Goal: Information Seeking & Learning: Learn about a topic

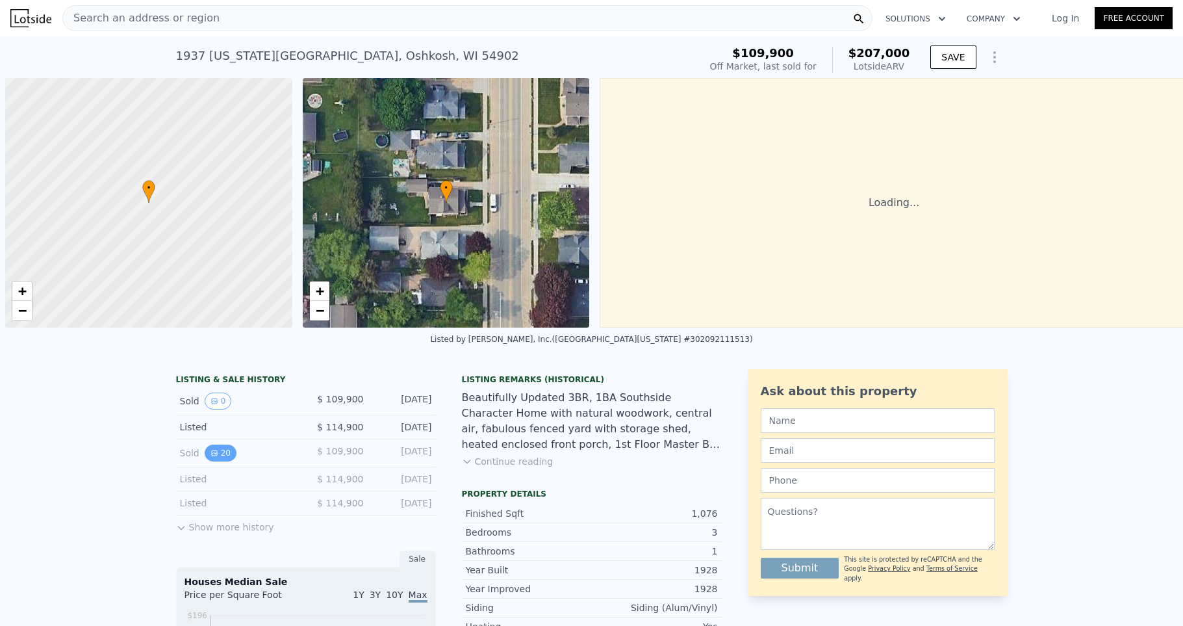
scroll to position [0, 5]
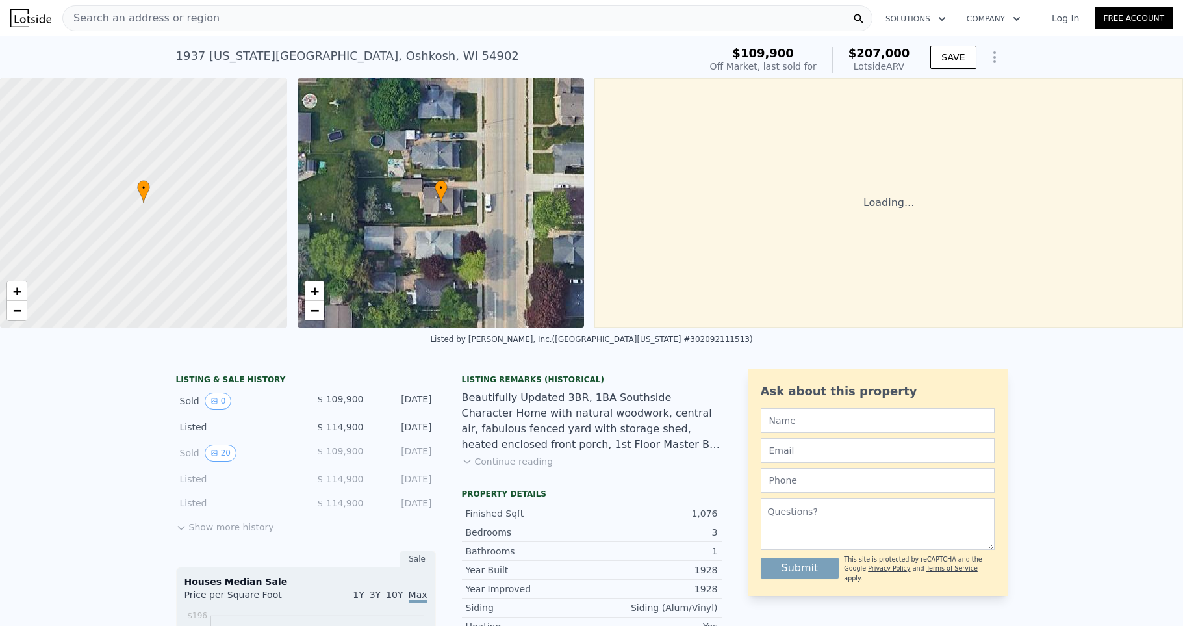
click at [182, 534] on div "LISTING & SALE HISTORY Sold 0 $ 109,900 Jan 23, 2020 Listed $ 114,900 Nov 8, 20…" at bounding box center [306, 454] width 260 height 161
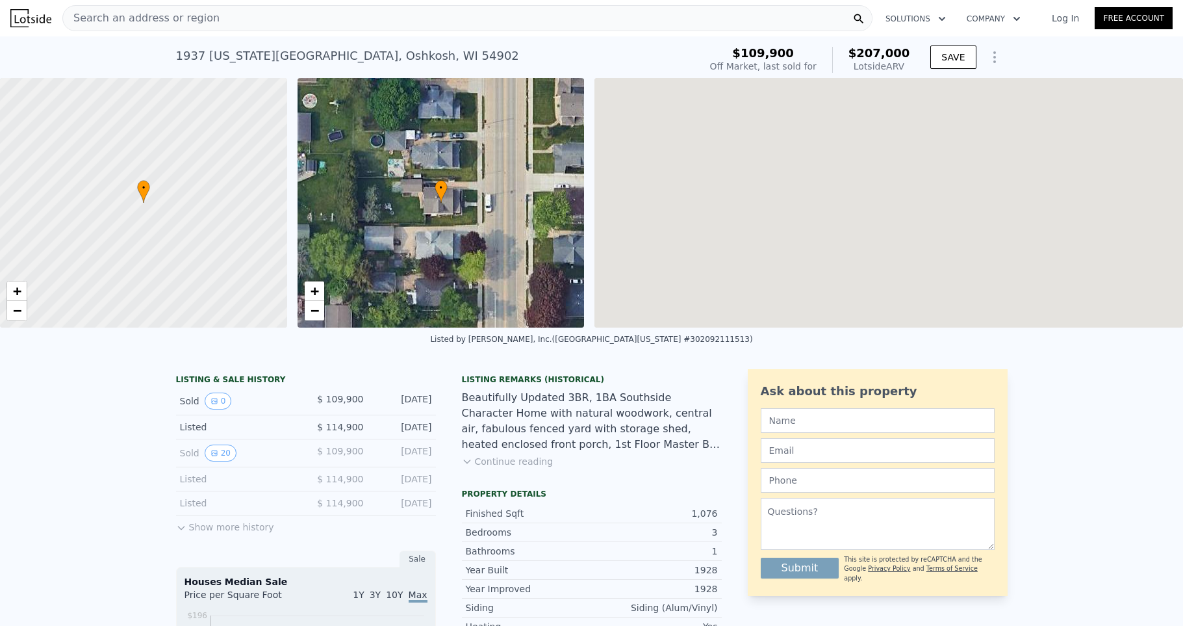
click at [183, 526] on icon at bounding box center [181, 528] width 10 height 10
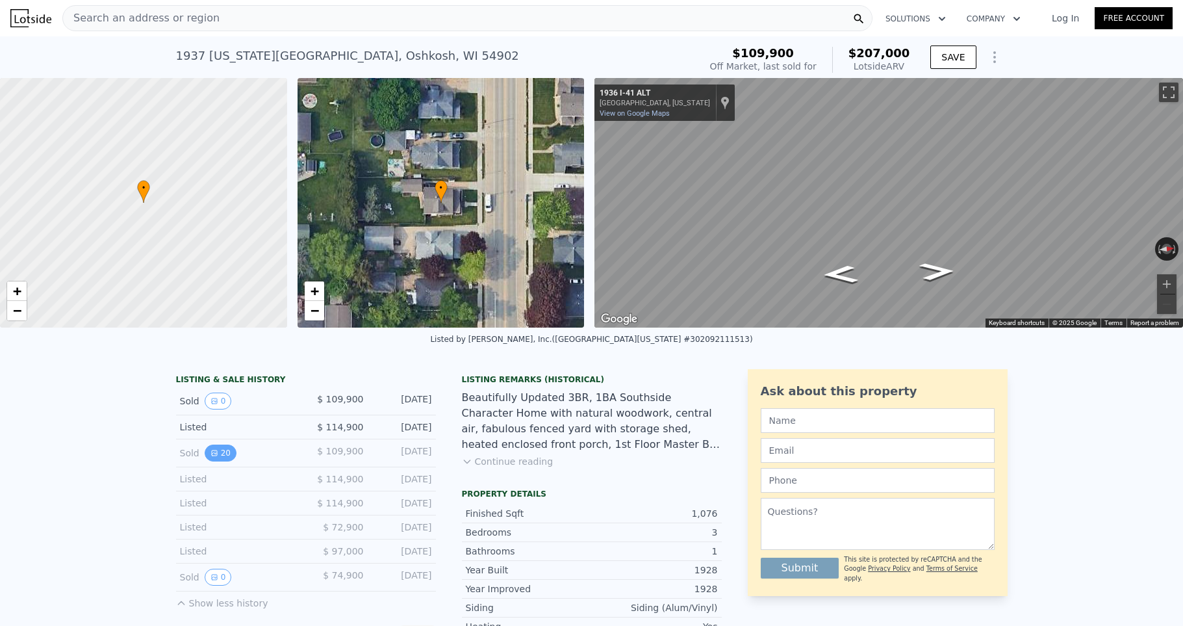
click at [220, 457] on button "20" at bounding box center [221, 453] width 32 height 17
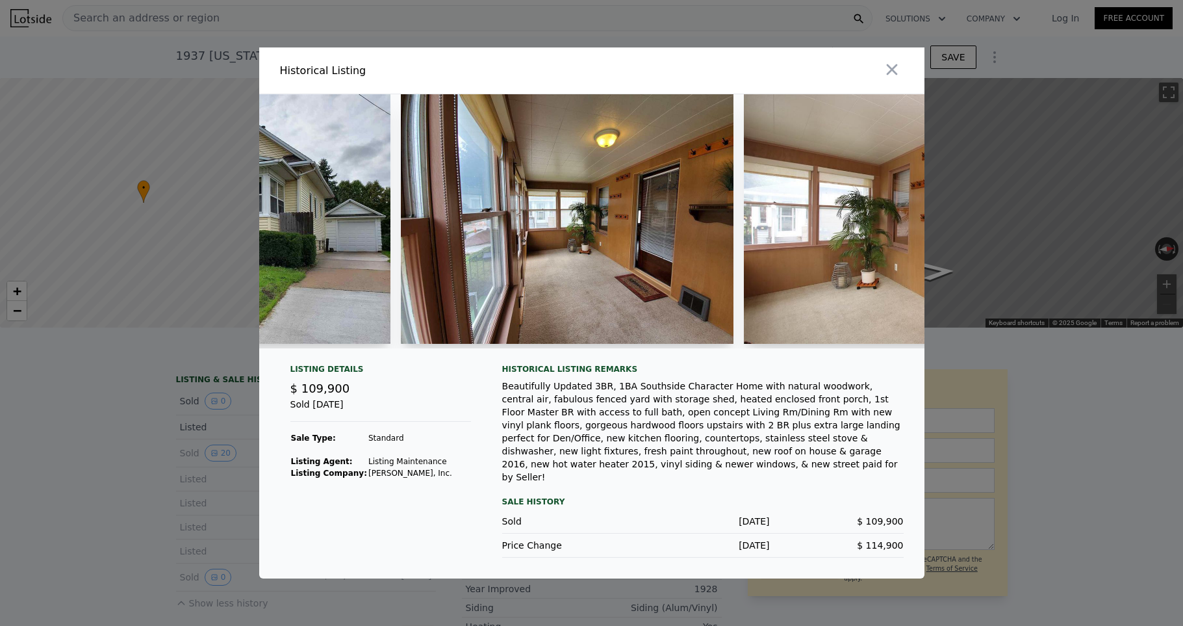
scroll to position [0, 0]
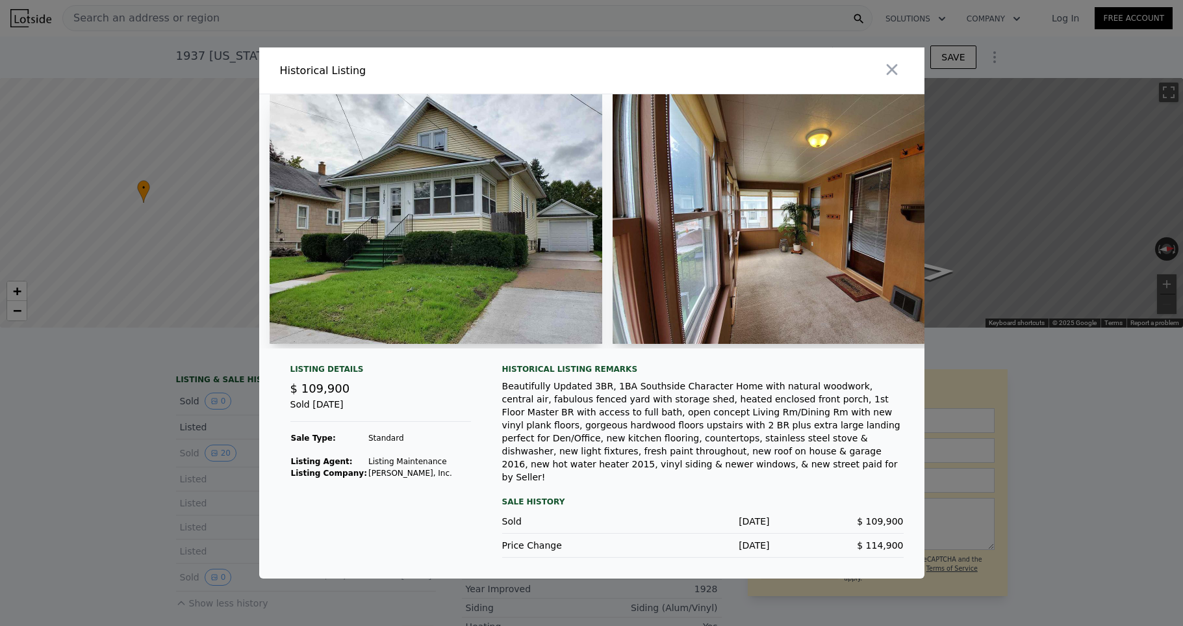
click at [28, 22] on div at bounding box center [591, 313] width 1183 height 626
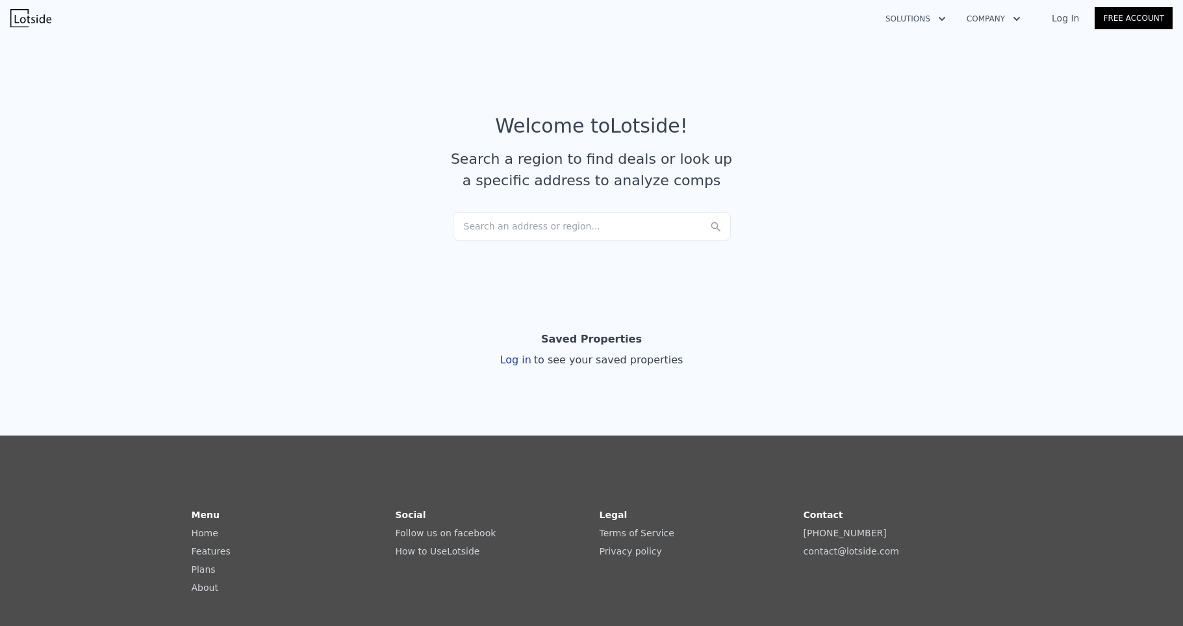
click at [597, 229] on div "Search an address or region..." at bounding box center [592, 226] width 278 height 29
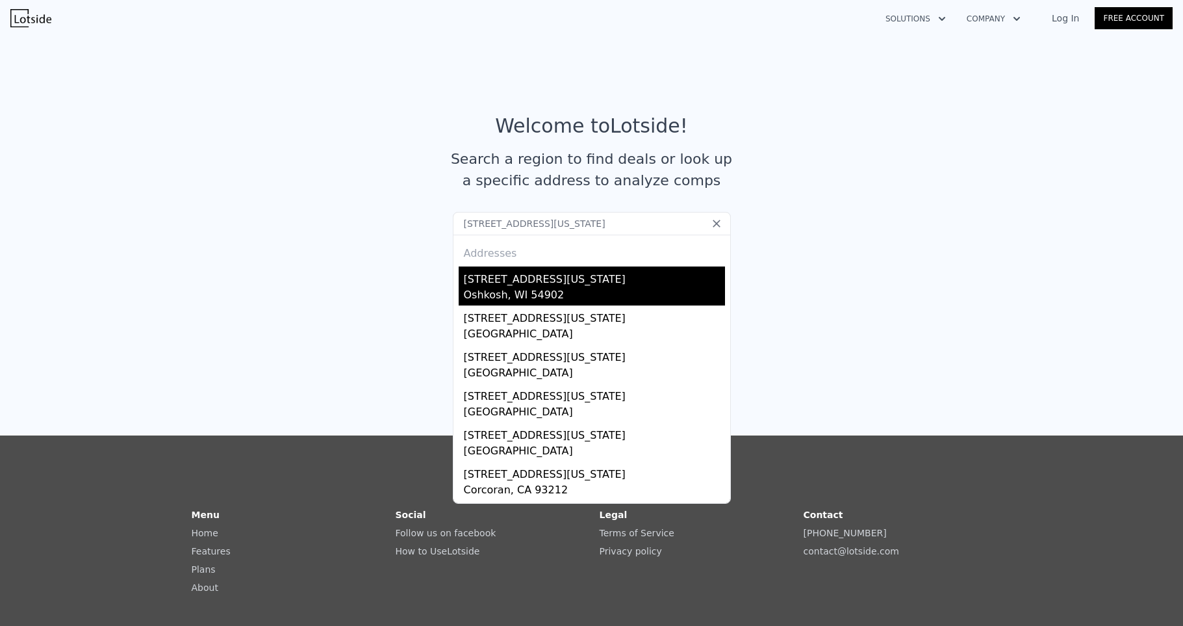
type input "[STREET_ADDRESS][US_STATE]"
click at [549, 290] on div "Oshkosh, WI 54902" at bounding box center [594, 296] width 261 height 18
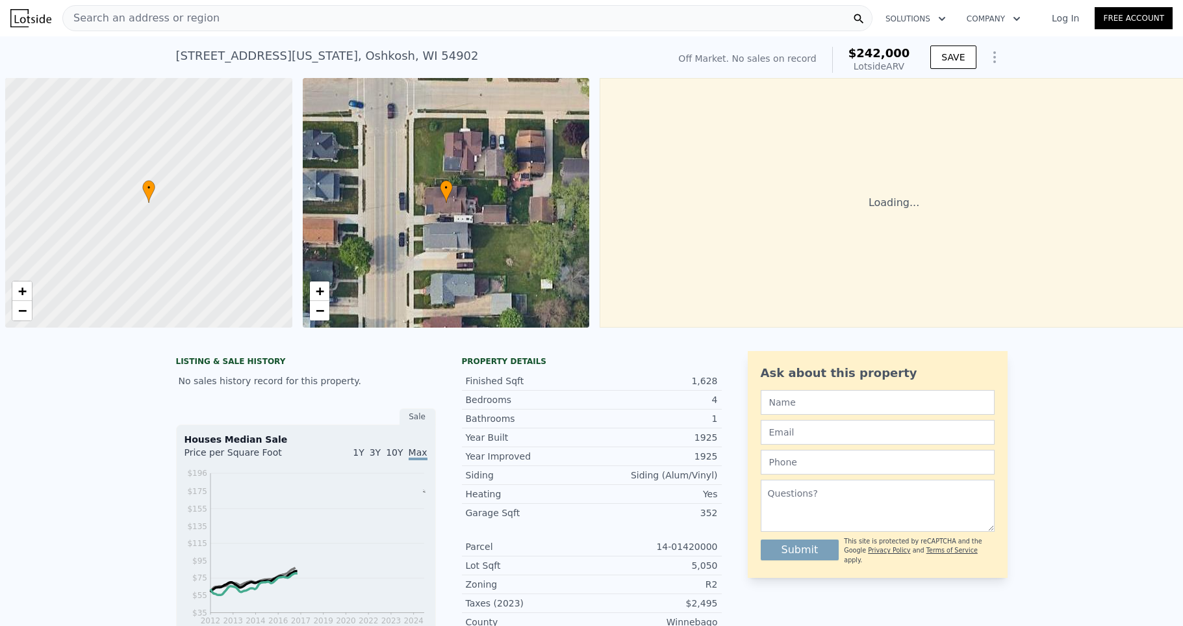
scroll to position [0, 5]
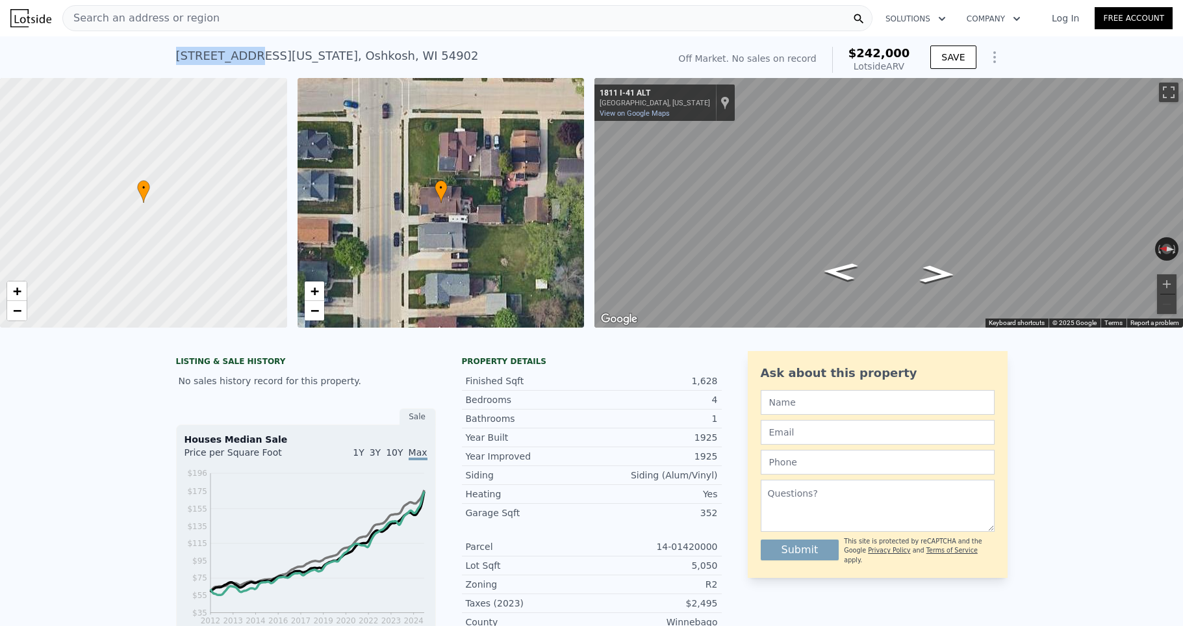
drag, startPoint x: 248, startPoint y: 58, endPoint x: 174, endPoint y: 44, distance: 74.8
click at [176, 47] on div "[STREET_ADDRESS][US_STATE]" at bounding box center [327, 56] width 303 height 18
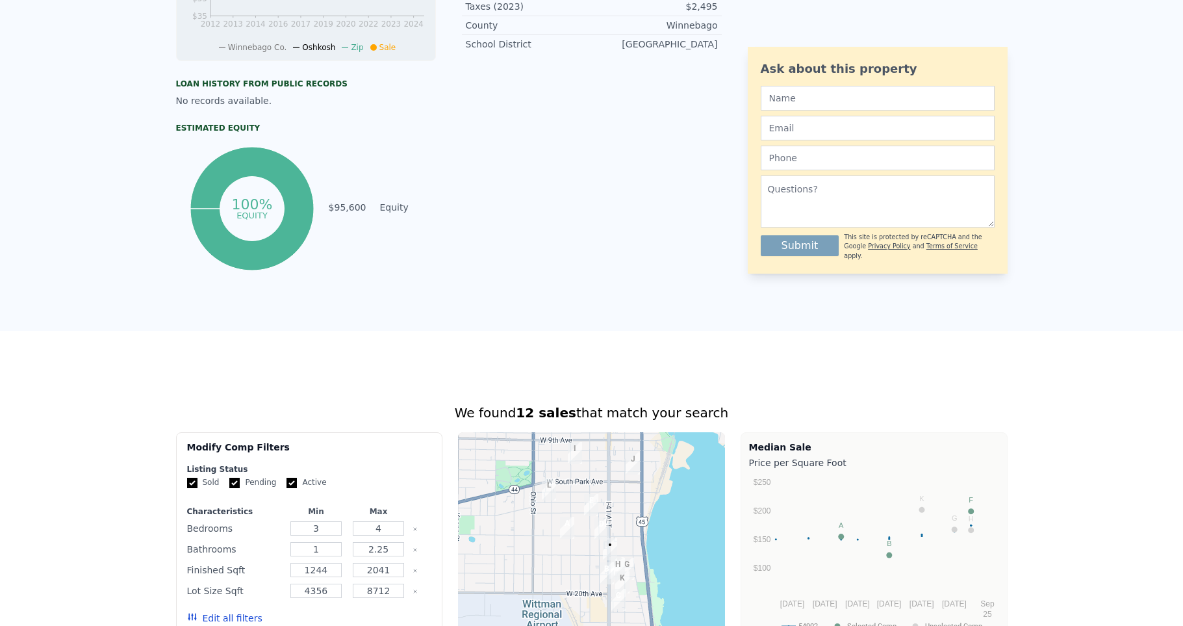
scroll to position [0, 0]
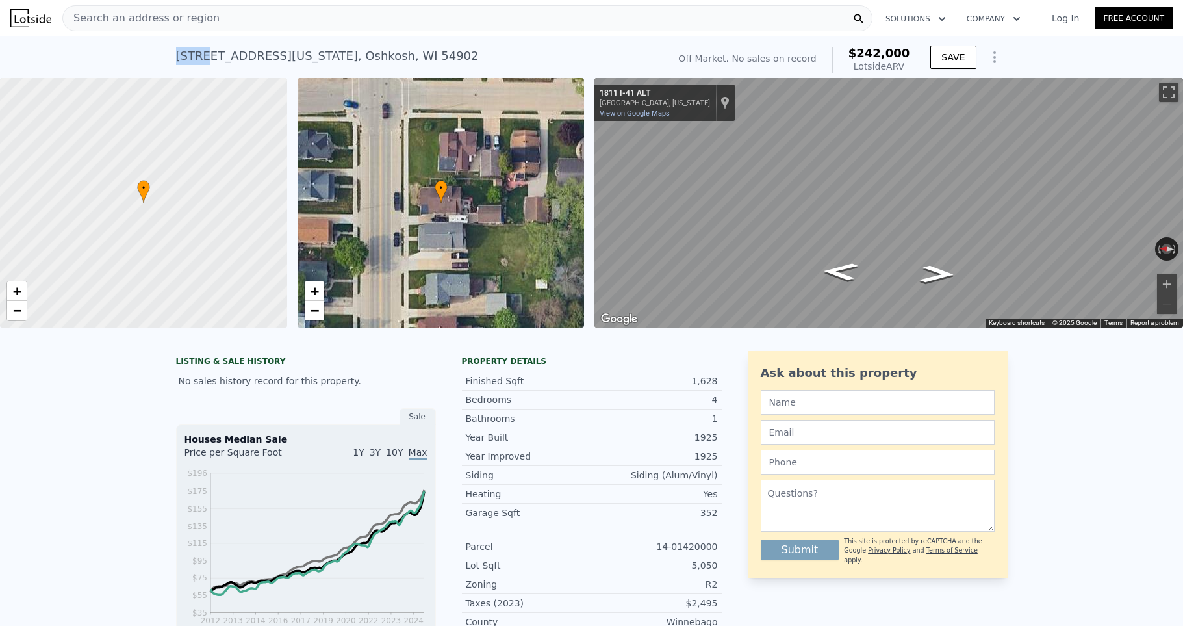
drag, startPoint x: 204, startPoint y: 51, endPoint x: 150, endPoint y: 53, distance: 54.0
click at [176, 53] on div "[STREET_ADDRESS][US_STATE]" at bounding box center [327, 56] width 303 height 18
click at [263, 64] on div "[STREET_ADDRESS][US_STATE]" at bounding box center [327, 56] width 303 height 18
click at [253, 57] on div "[STREET_ADDRESS][US_STATE]" at bounding box center [327, 56] width 303 height 18
click at [188, 29] on div "Search an address or region" at bounding box center [141, 18] width 157 height 25
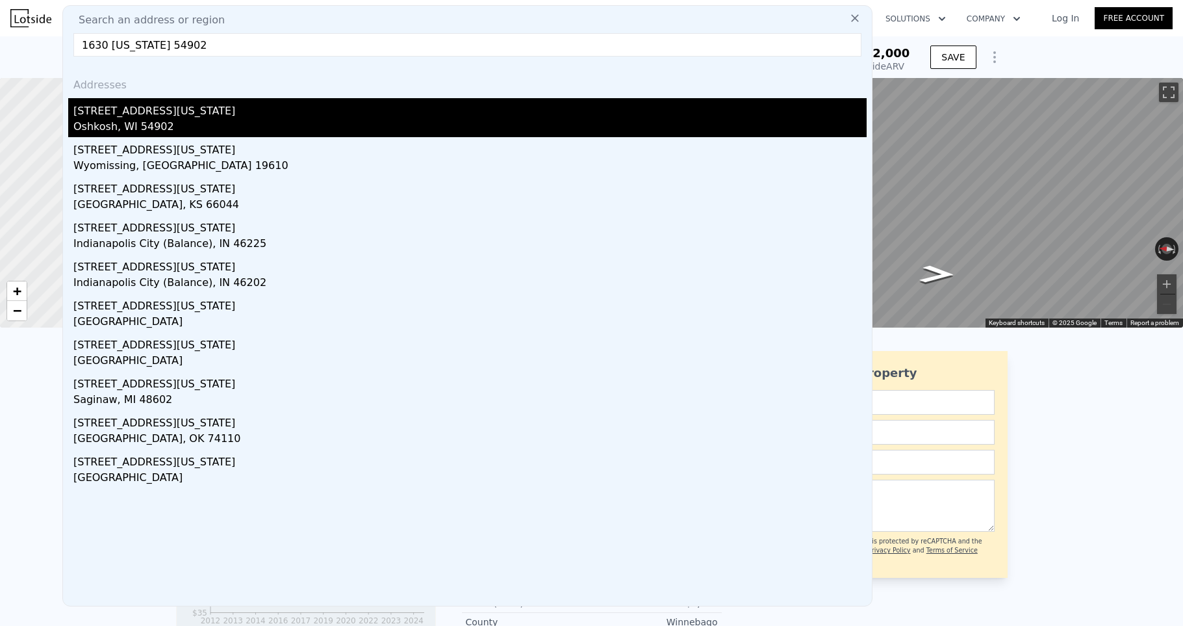
type input "1630 [US_STATE] 54902"
click at [110, 117] on div "[STREET_ADDRESS][US_STATE]" at bounding box center [470, 108] width 794 height 21
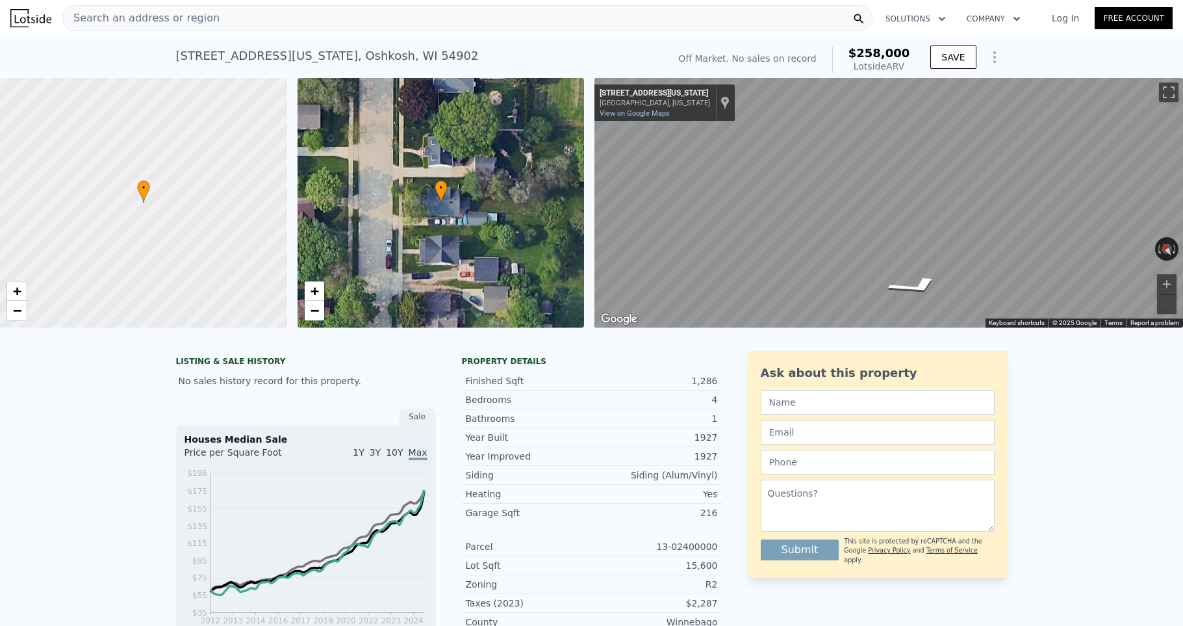
click at [354, 21] on div "Search an address or region" at bounding box center [467, 18] width 810 height 26
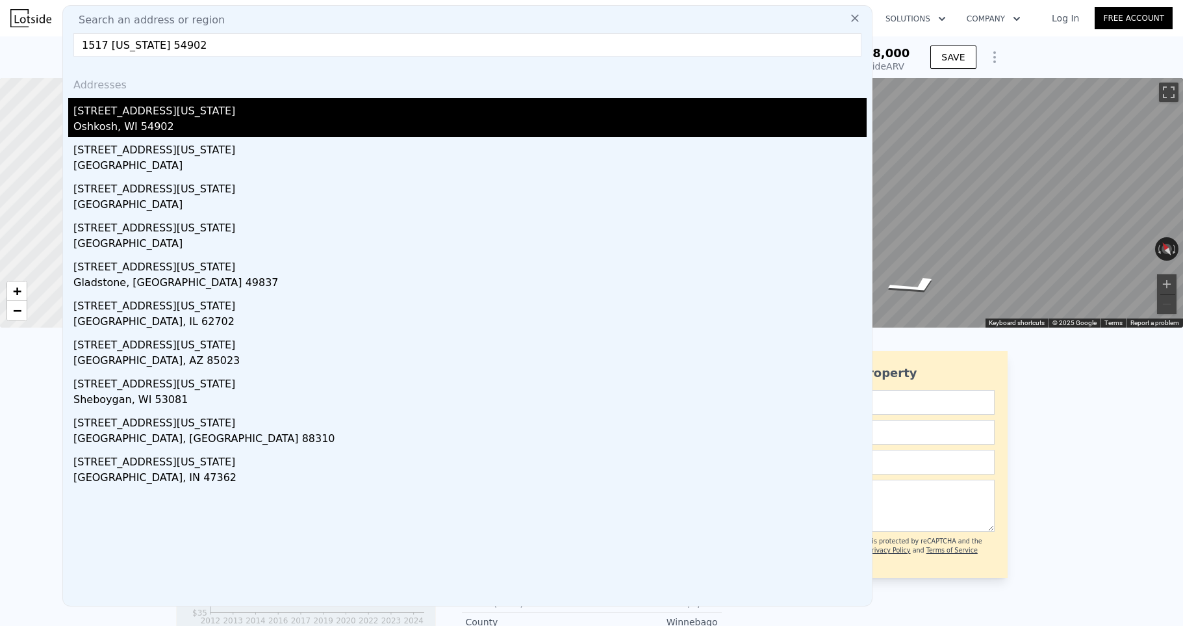
type input "1517 [US_STATE] 54902"
click at [109, 105] on div "[STREET_ADDRESS][US_STATE]" at bounding box center [470, 108] width 794 height 21
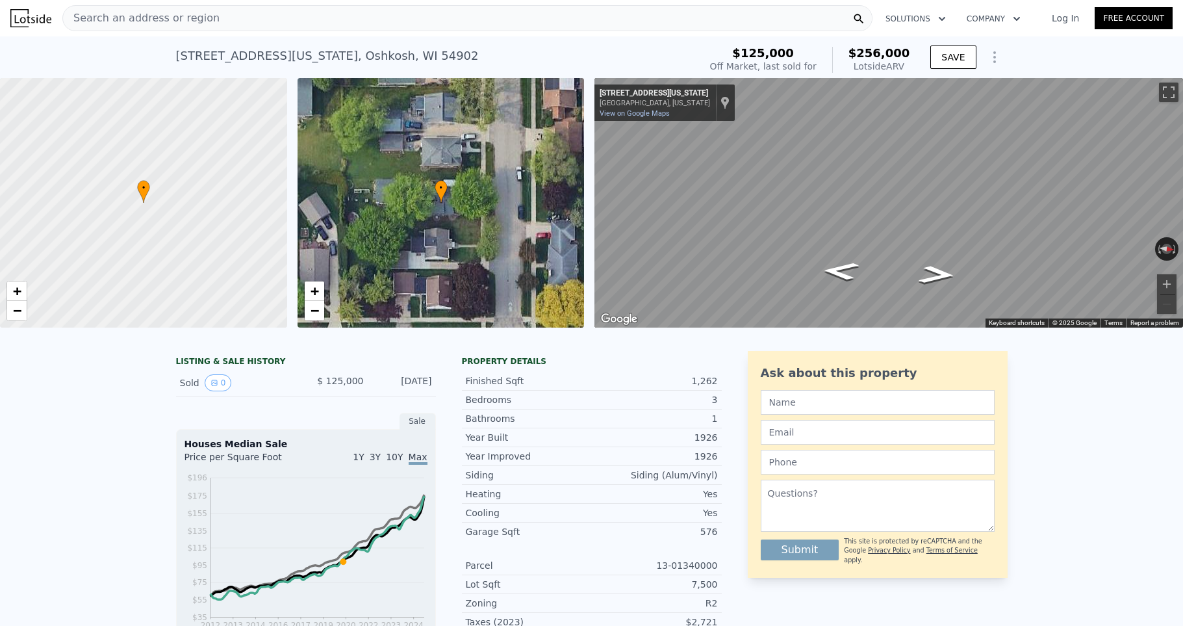
click at [208, 19] on div "Search an address or region" at bounding box center [467, 18] width 810 height 26
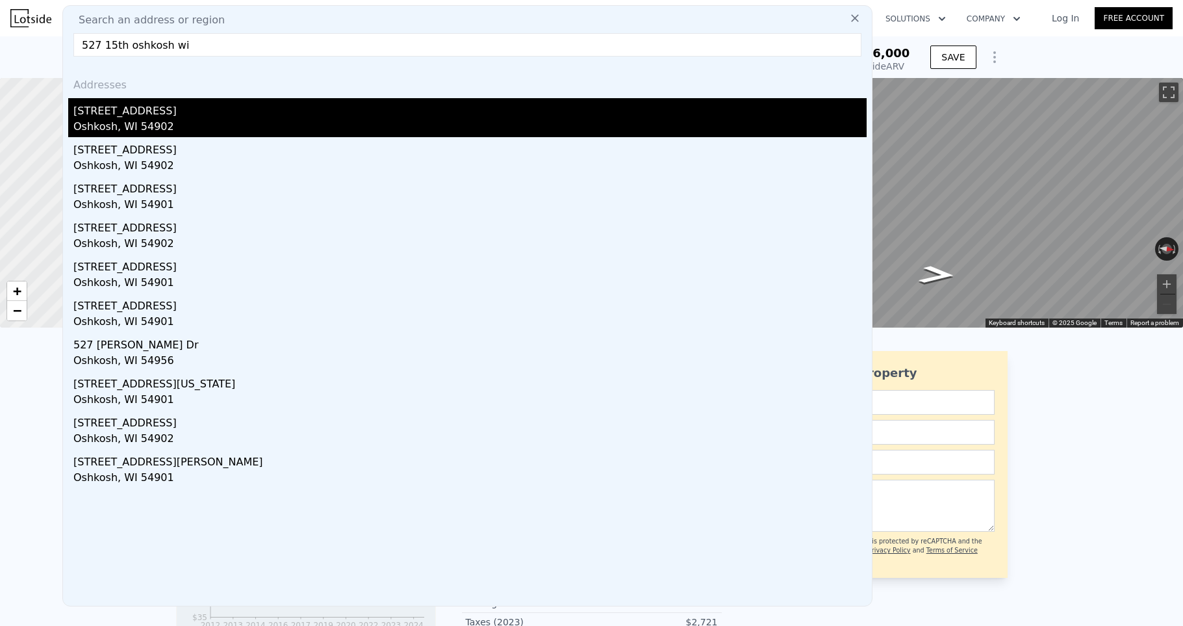
type input "527 15th oshkosh wi"
click at [120, 123] on div "Oshkosh, WI 54902" at bounding box center [470, 128] width 794 height 18
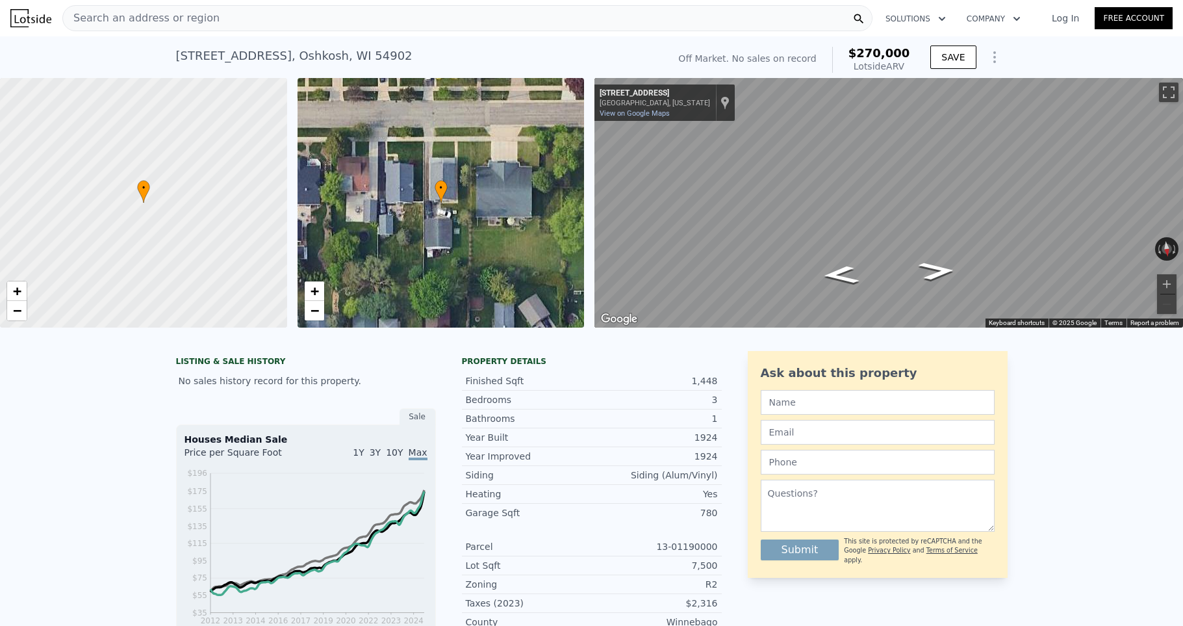
click at [221, 19] on div "Search an address or region" at bounding box center [467, 18] width 810 height 26
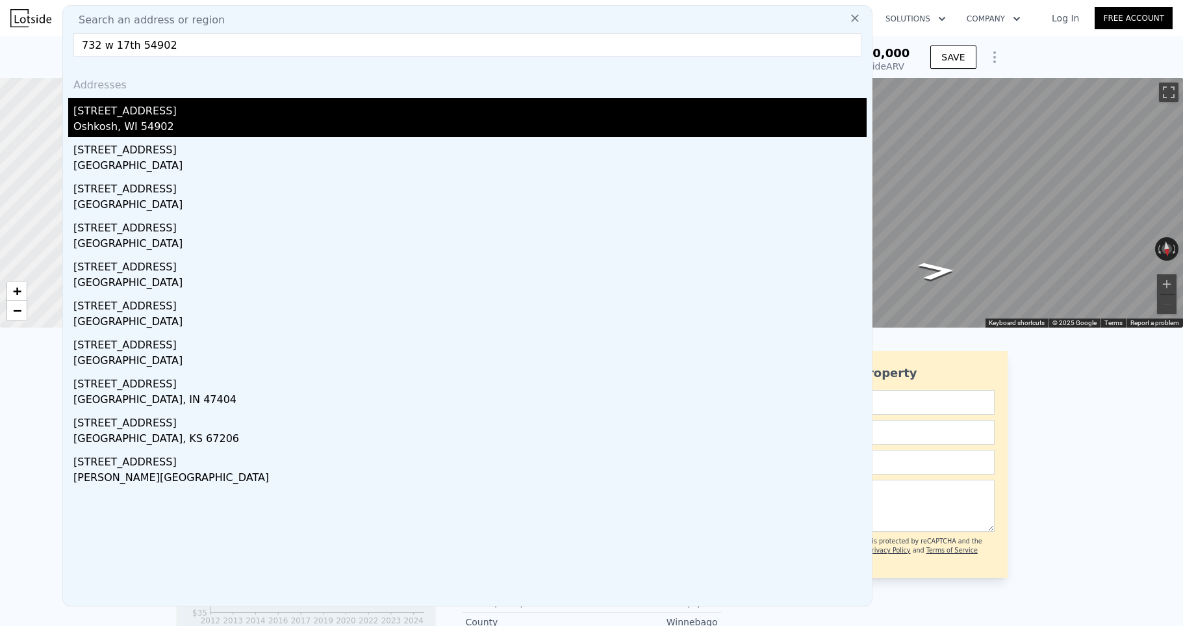
type input "732 w 17th 54902"
click at [84, 114] on div "[STREET_ADDRESS]" at bounding box center [470, 108] width 794 height 21
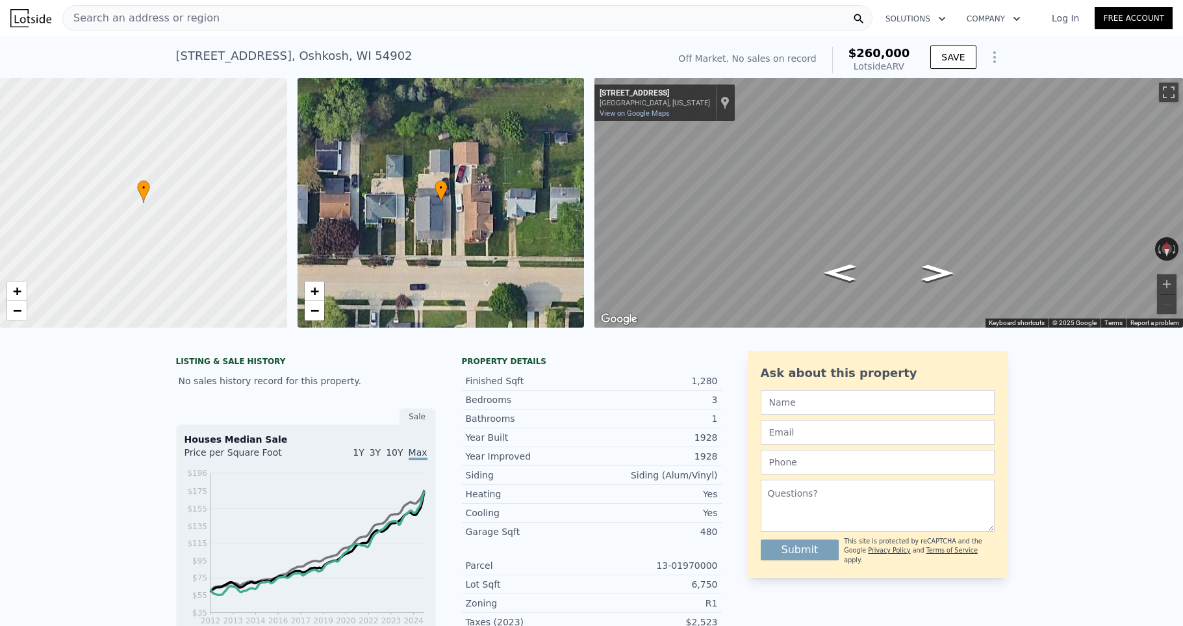
click at [100, 23] on span "Search an address or region" at bounding box center [141, 18] width 157 height 16
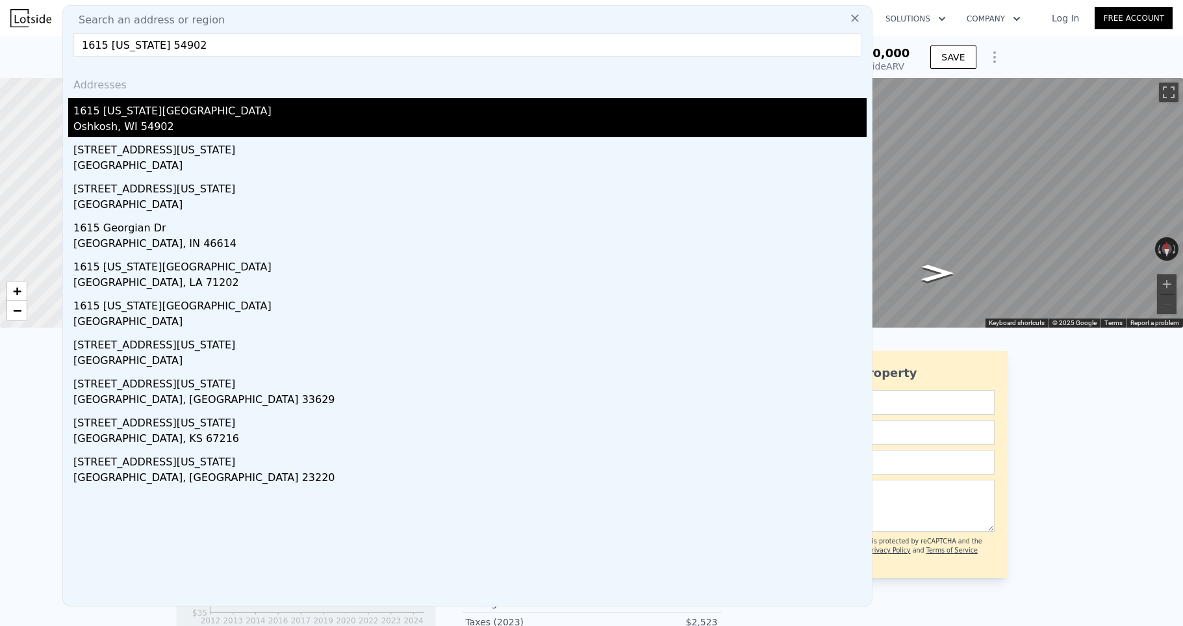
type input "1615 [US_STATE] 54902"
click at [121, 123] on div "Oshkosh, WI 54902" at bounding box center [470, 128] width 794 height 18
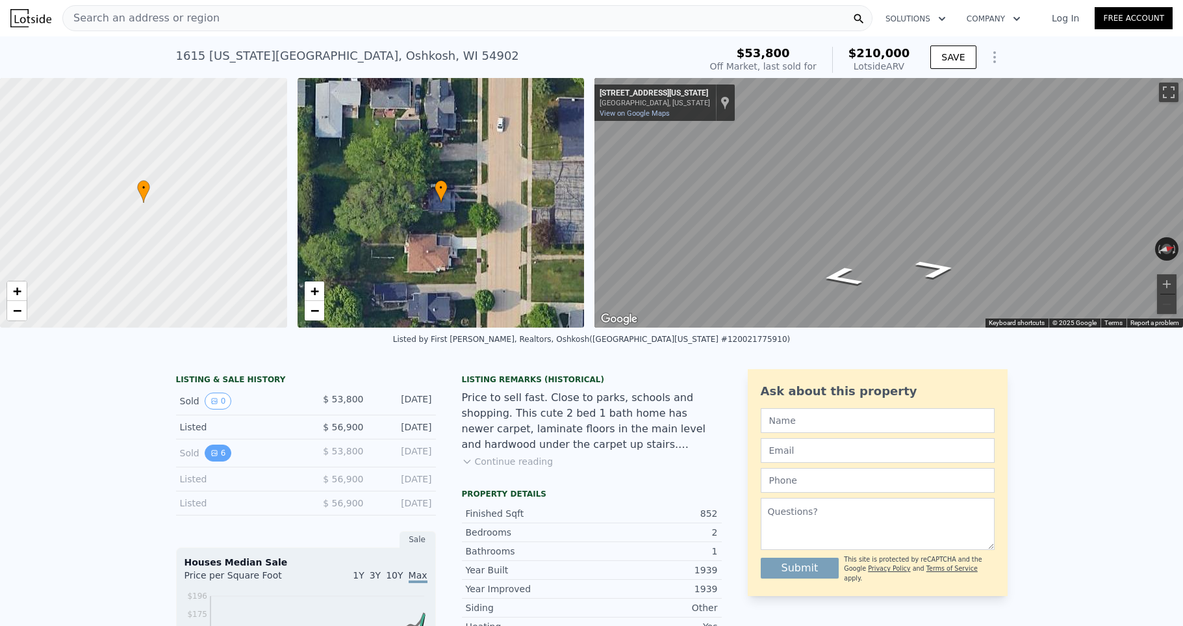
click at [212, 453] on icon "View historical data" at bounding box center [214, 452] width 5 height 5
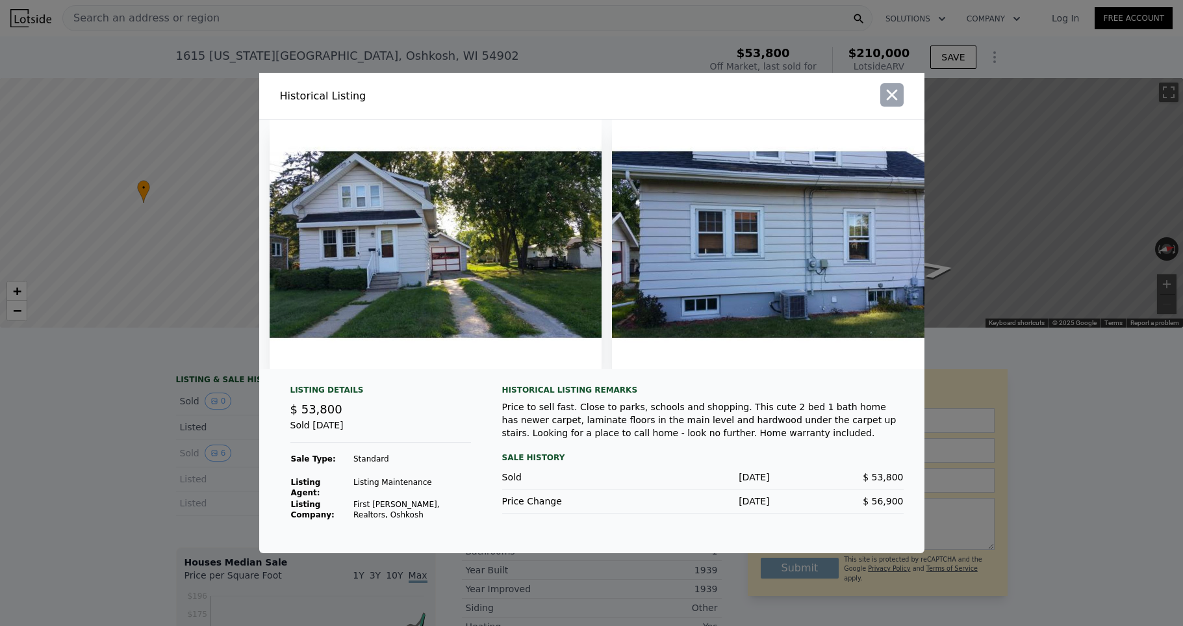
click at [892, 101] on icon "button" at bounding box center [892, 95] width 18 height 18
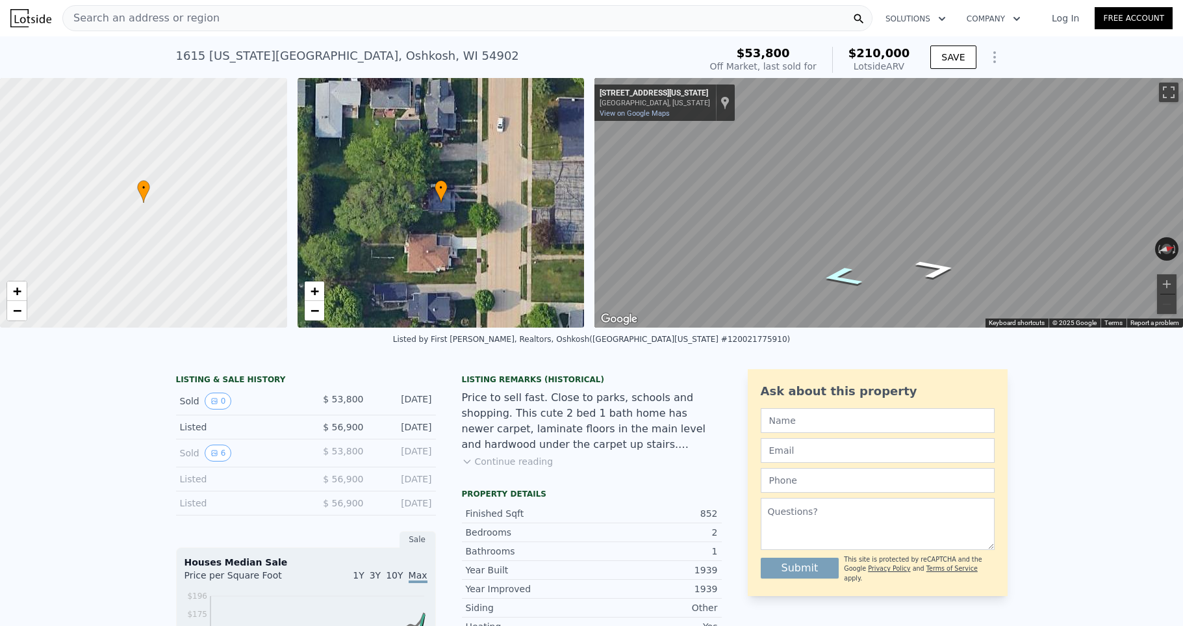
click at [841, 283] on icon "Go South, Georgia St" at bounding box center [842, 277] width 76 height 29
click at [937, 272] on icon "Go North, Georgia St" at bounding box center [936, 269] width 76 height 29
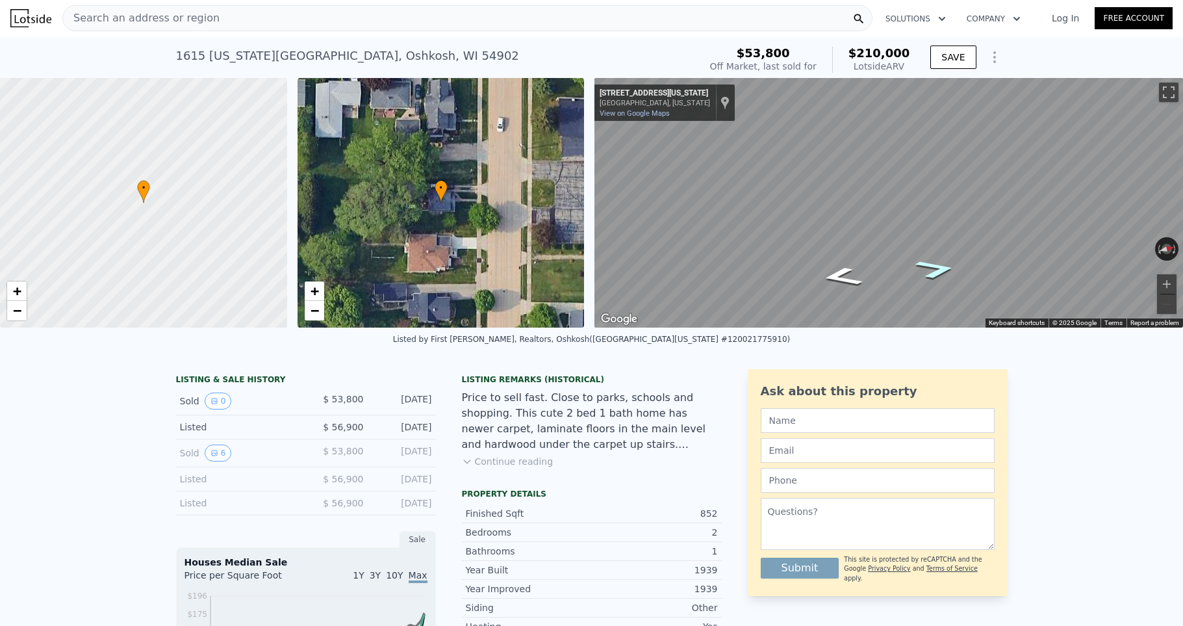
click at [937, 272] on icon "Go North, Georgia St" at bounding box center [936, 269] width 76 height 29
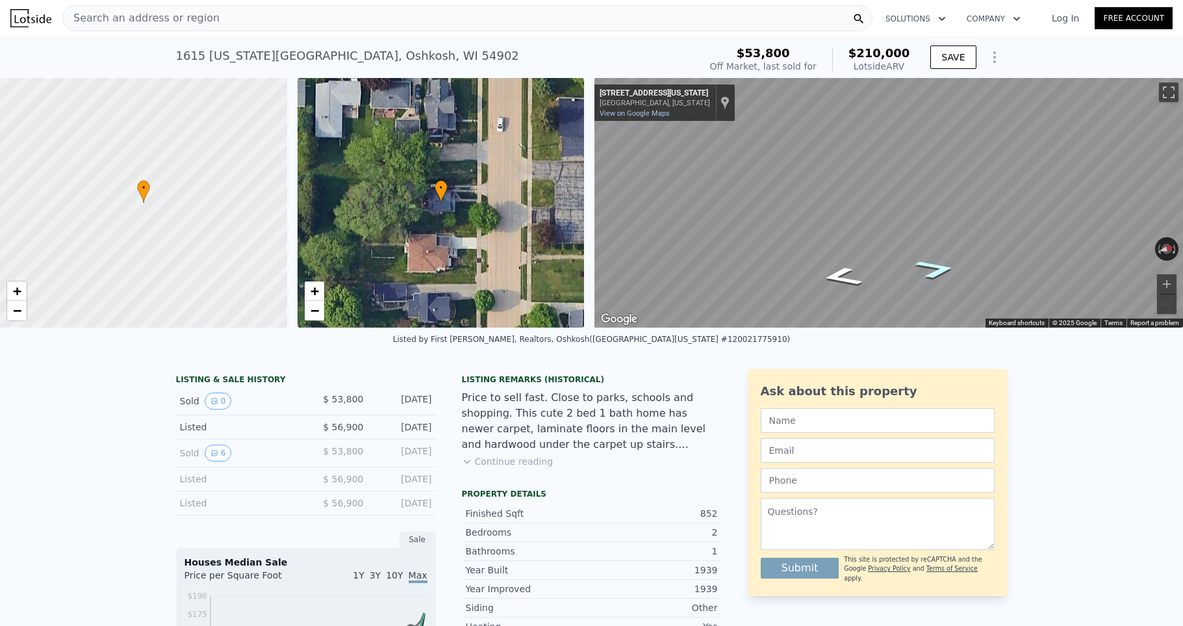
click at [937, 272] on icon "Go North, Georgia St" at bounding box center [936, 269] width 76 height 29
click at [936, 278] on icon "Go North, Georgia St" at bounding box center [936, 269] width 76 height 29
click at [901, 285] on icon "Go East, Florida Ave" at bounding box center [905, 287] width 93 height 25
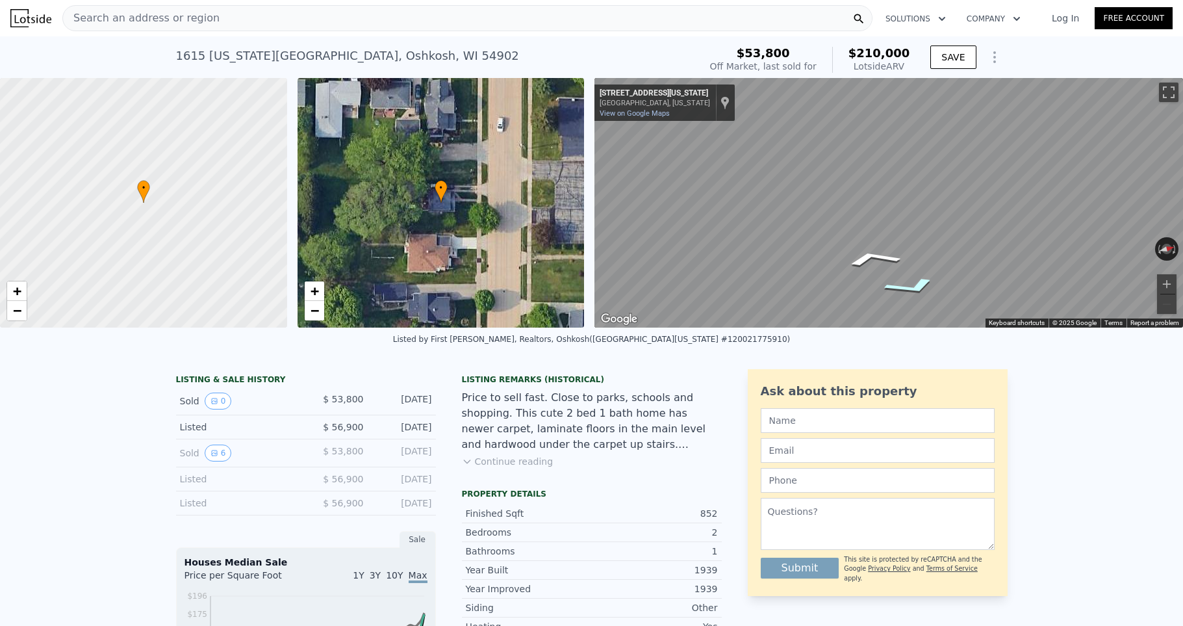
click at [901, 285] on icon "Go East, Florida Ave" at bounding box center [912, 286] width 96 height 28
click at [1167, 97] on button "Toggle fullscreen view" at bounding box center [1168, 92] width 19 height 19
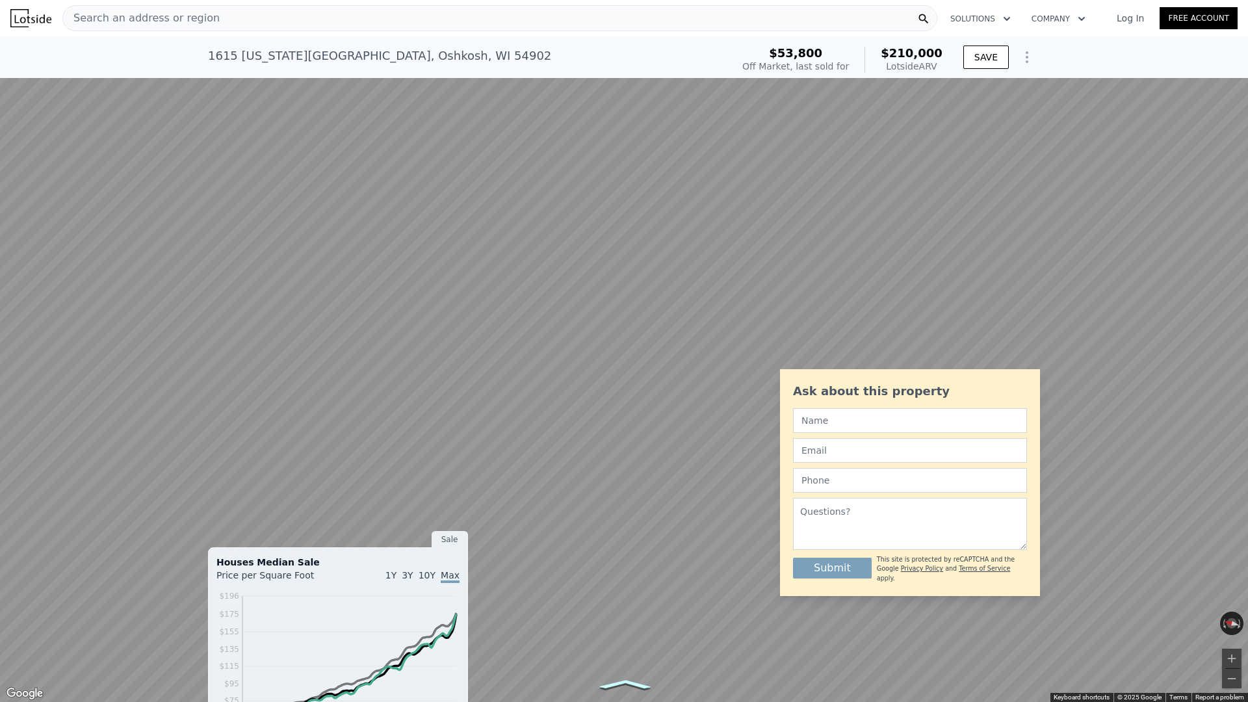
click at [634, 625] on icon "Go East, Florida Ave" at bounding box center [625, 684] width 79 height 15
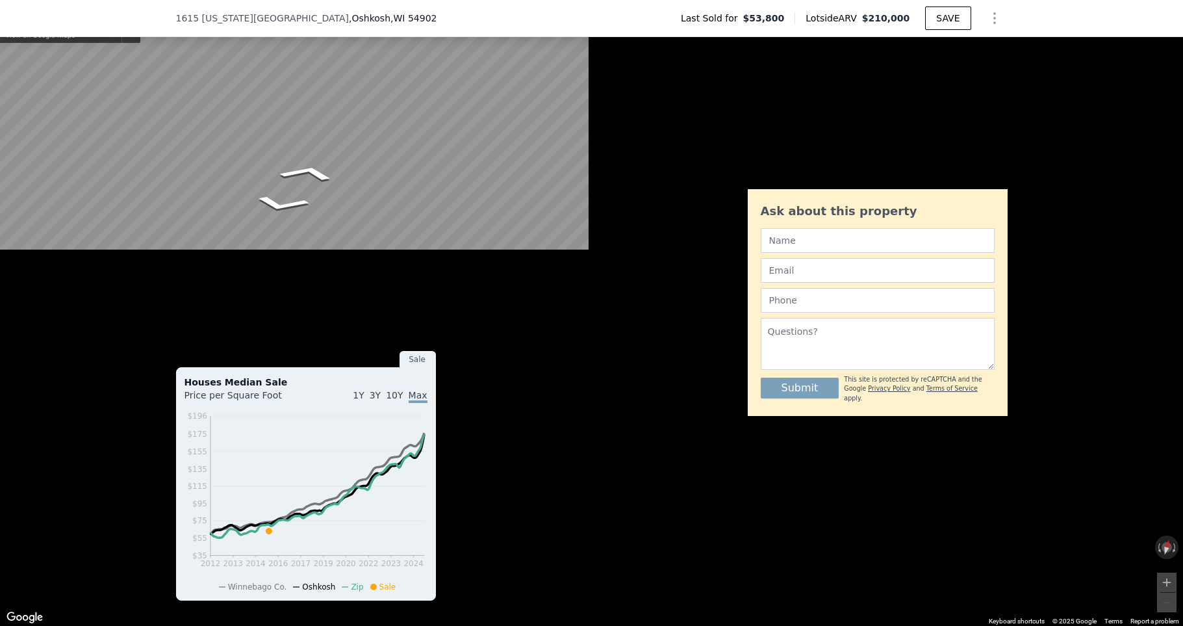
scroll to position [181, 0]
